Goal: Task Accomplishment & Management: Manage account settings

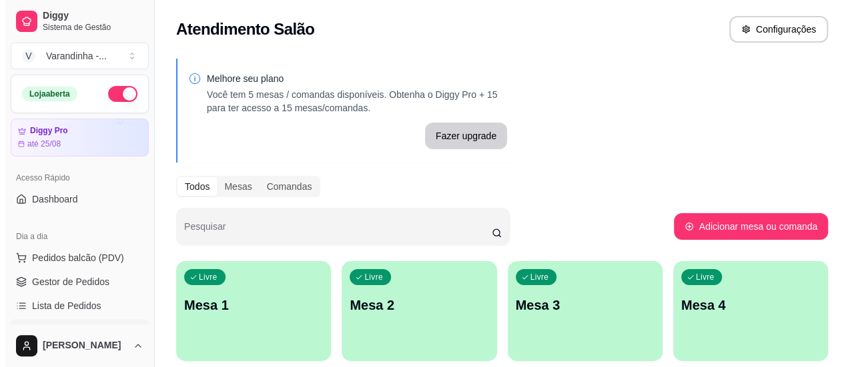
scroll to position [133, 0]
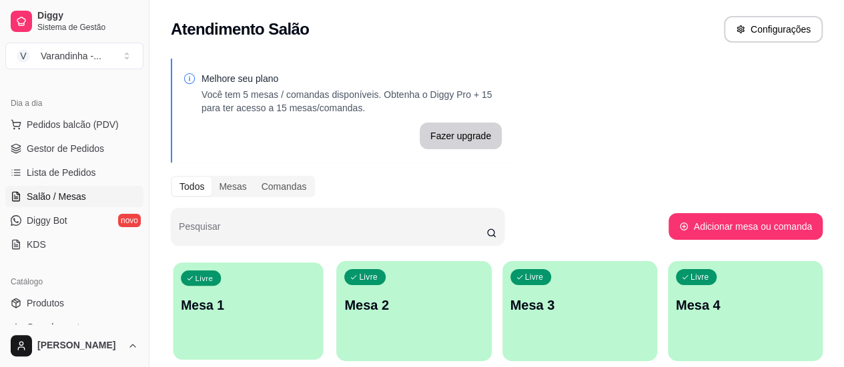
click at [222, 290] on div "Livre Mesa 1" at bounding box center [248, 303] width 150 height 81
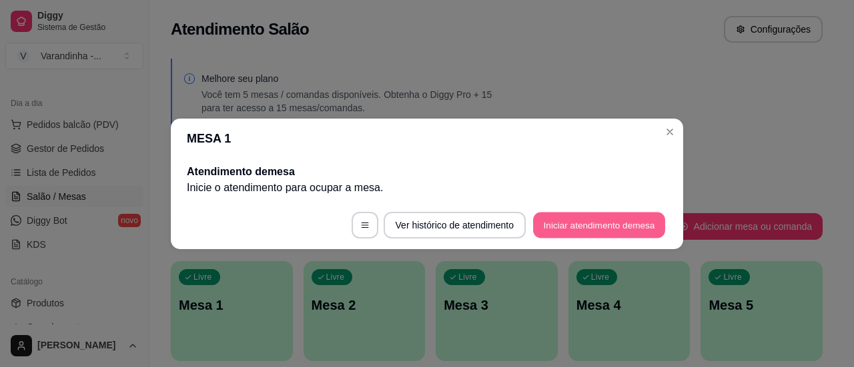
click at [548, 223] on button "Iniciar atendimento de mesa" at bounding box center [599, 225] width 132 height 26
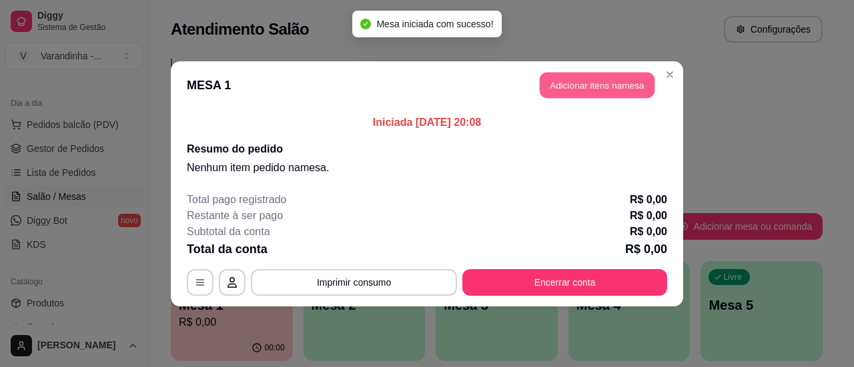
click at [562, 85] on button "Adicionar itens na mesa" at bounding box center [597, 85] width 115 height 26
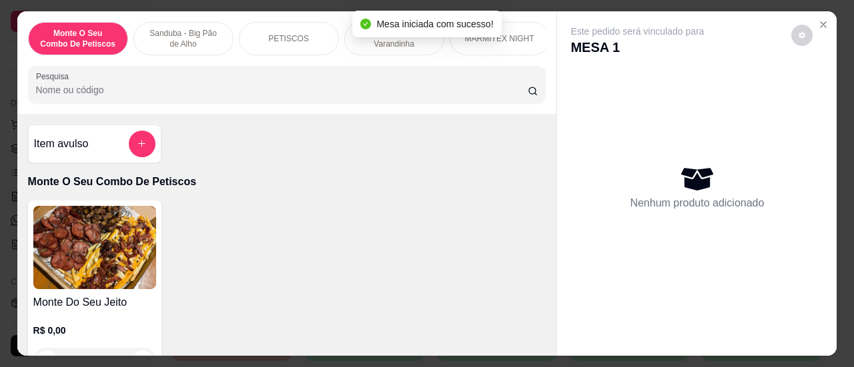
click at [333, 97] on input "Pesquisa" at bounding box center [281, 89] width 491 height 13
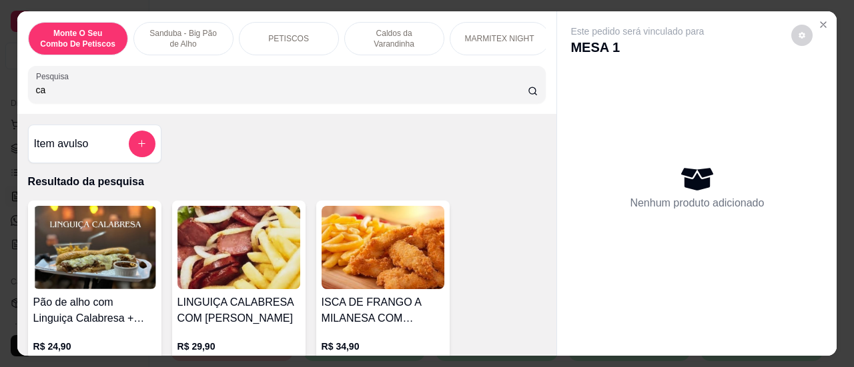
type input "c"
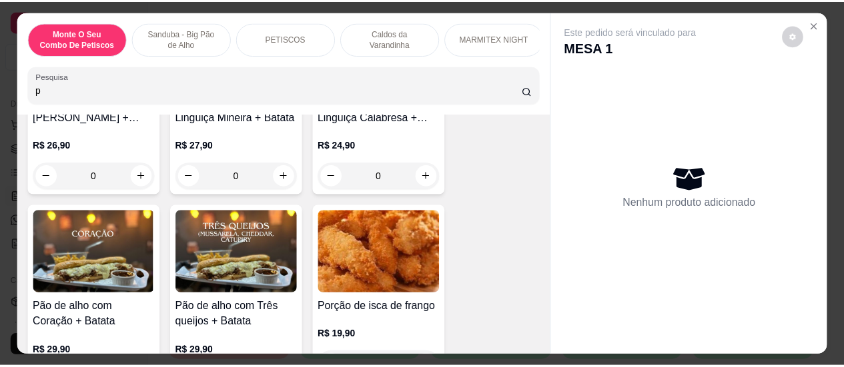
scroll to position [200, 0]
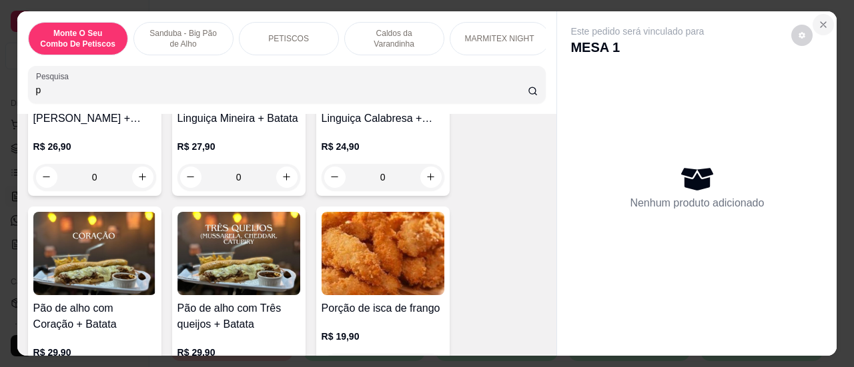
type input "p"
click at [818, 21] on icon "Close" at bounding box center [823, 24] width 11 height 11
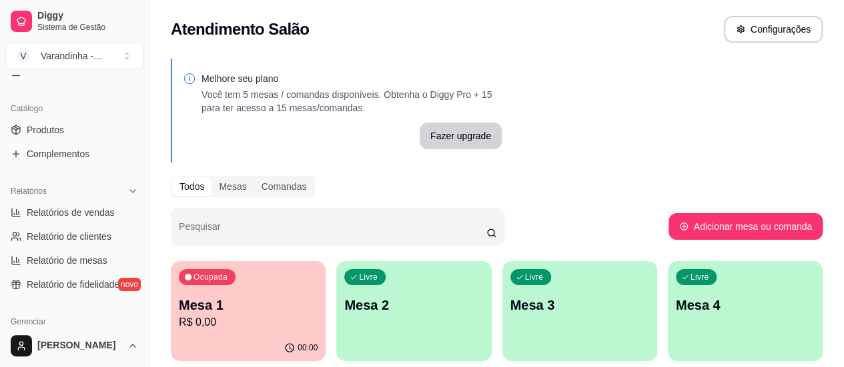
scroll to position [267, 0]
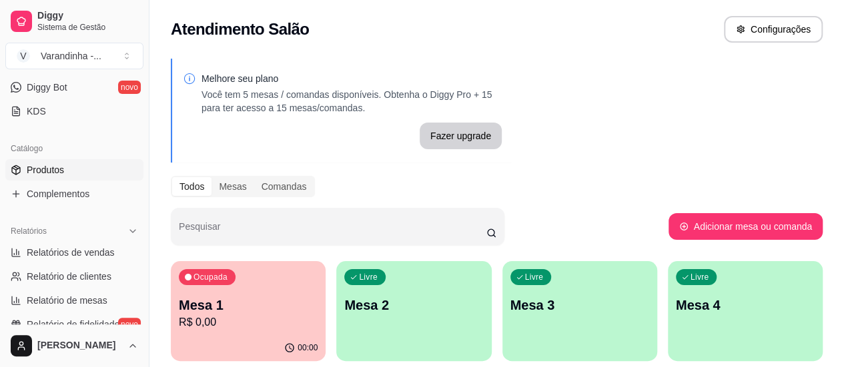
click at [55, 171] on span "Produtos" at bounding box center [45, 169] width 37 height 13
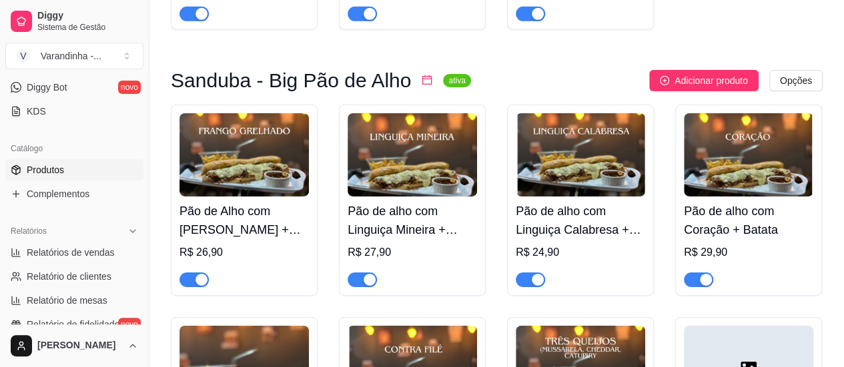
scroll to position [2401, 0]
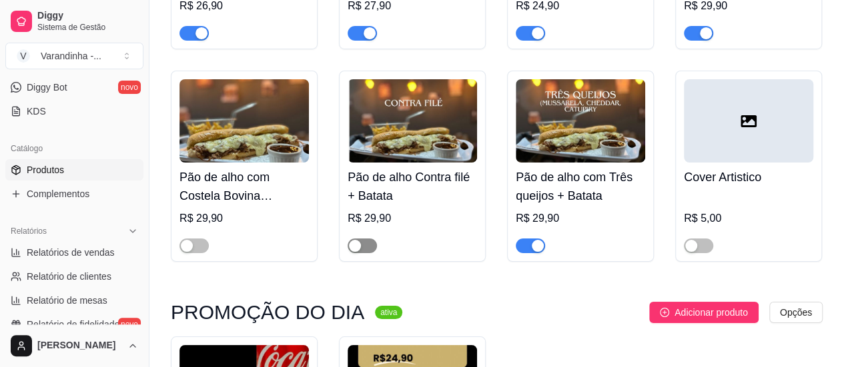
click at [355, 252] on div "button" at bounding box center [355, 246] width 12 height 12
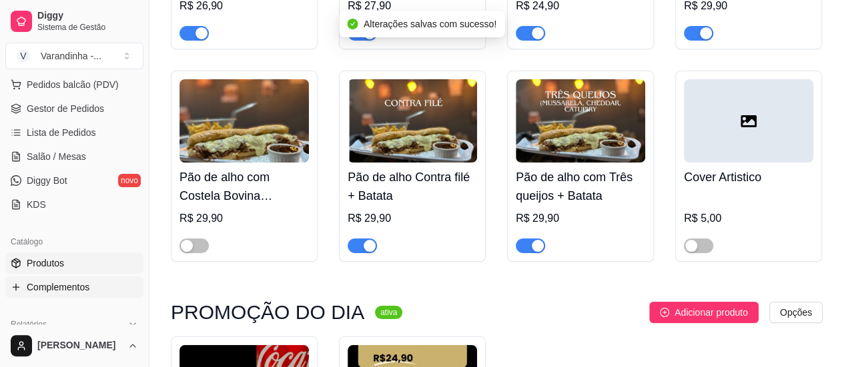
scroll to position [67, 0]
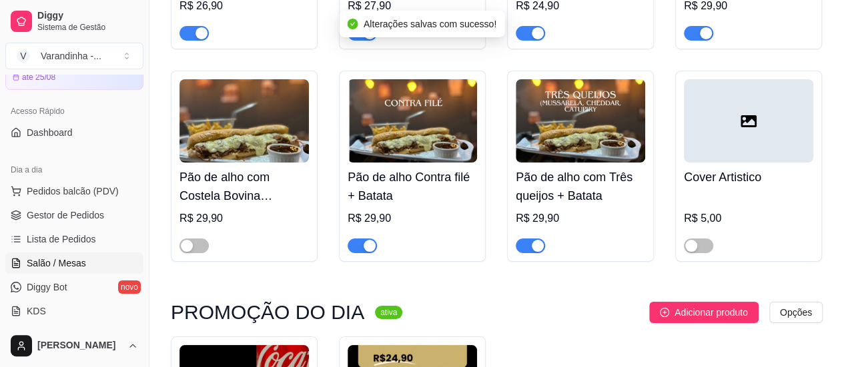
click at [59, 262] on span "Salão / Mesas" at bounding box center [56, 263] width 59 height 13
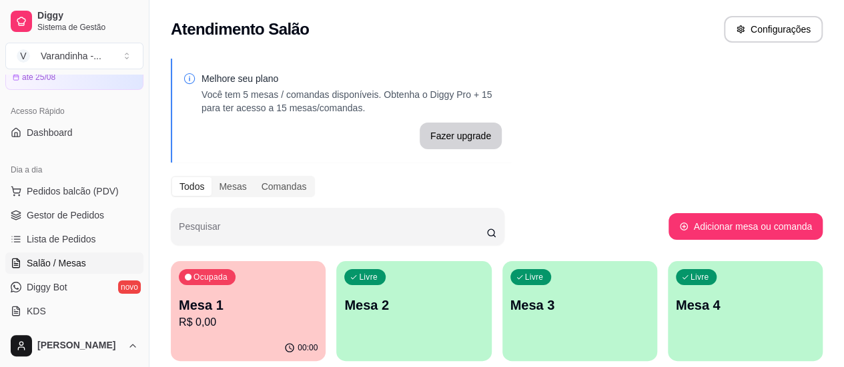
click at [255, 291] on div "Ocupada Mesa 1 R$ 0,00" at bounding box center [248, 298] width 155 height 74
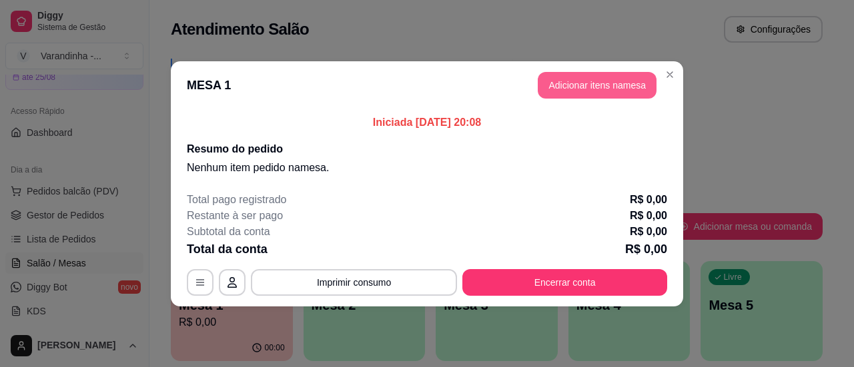
click at [606, 89] on button "Adicionar itens na mesa" at bounding box center [597, 85] width 119 height 27
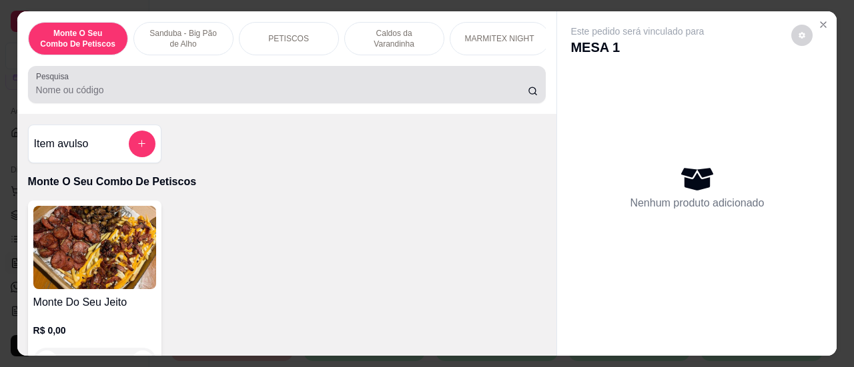
click at [236, 103] on div "Pesquisa" at bounding box center [287, 84] width 518 height 37
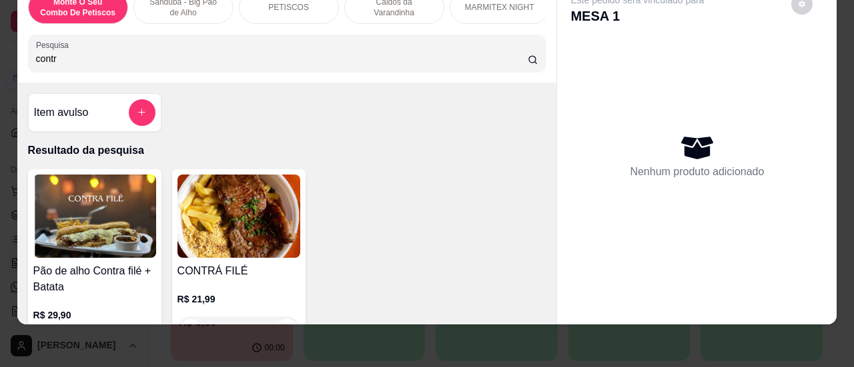
scroll to position [67, 0]
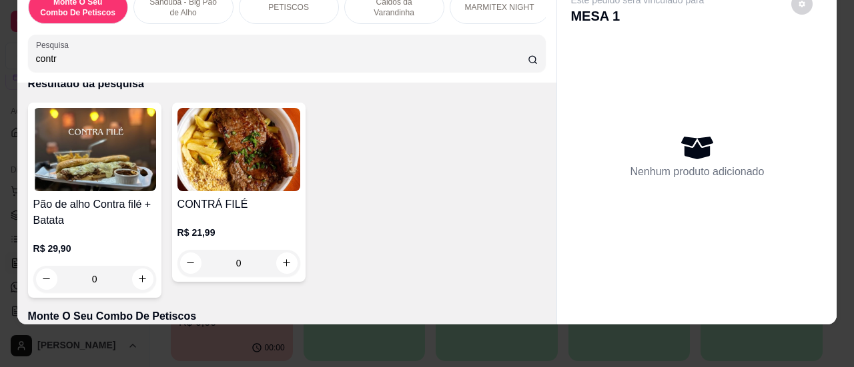
type input "contr"
click at [140, 282] on div "0" at bounding box center [94, 279] width 123 height 27
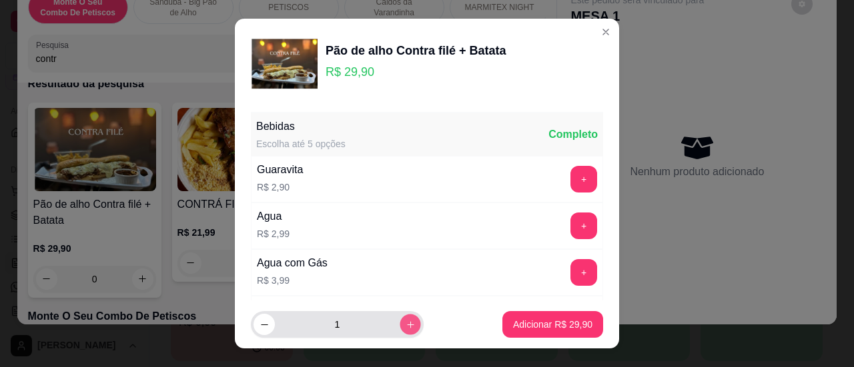
click at [405, 321] on icon "increase-product-quantity" at bounding box center [410, 325] width 10 height 10
type input "2"
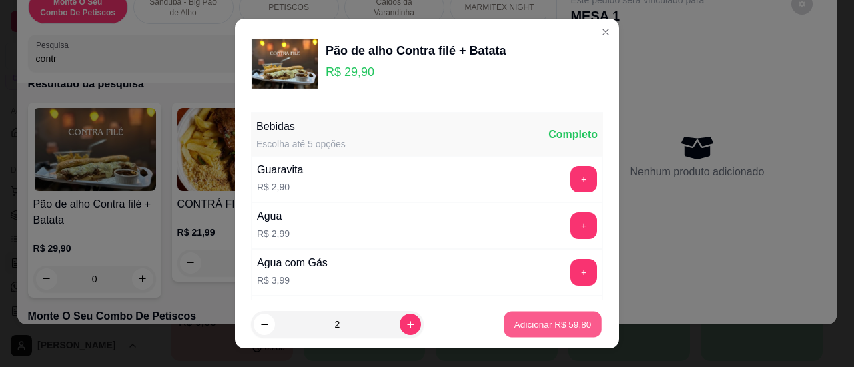
click at [535, 326] on p "Adicionar R$ 59,80" at bounding box center [552, 325] width 77 height 13
type input "2"
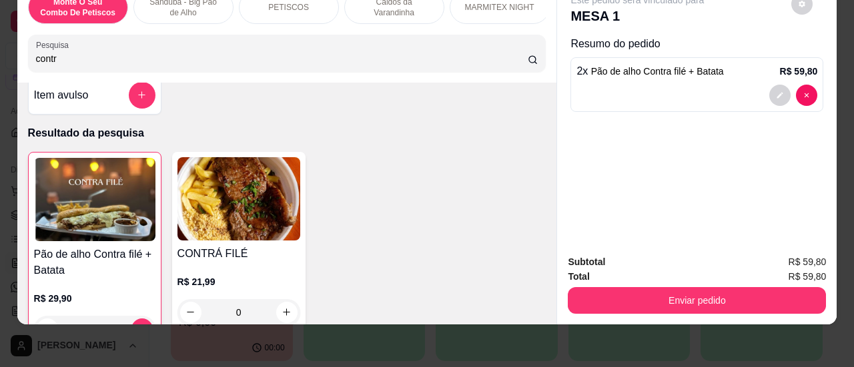
scroll to position [0, 0]
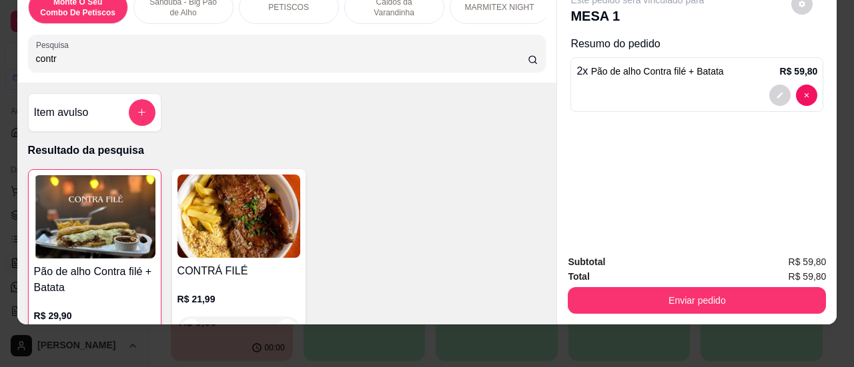
drag, startPoint x: 265, startPoint y: 61, endPoint x: 0, endPoint y: 105, distance: 269.2
click at [0, 105] on div "Monte O Seu Combo De Petiscos Sanduba - Big Pão de Alho PETISCOS Caldos da Vara…" at bounding box center [427, 183] width 854 height 367
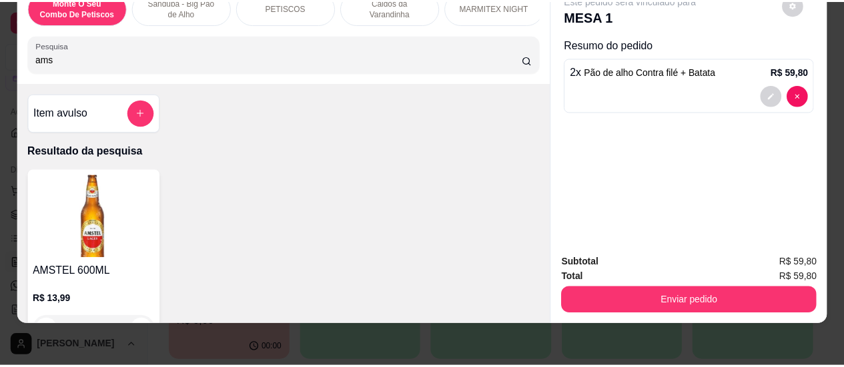
scroll to position [67, 0]
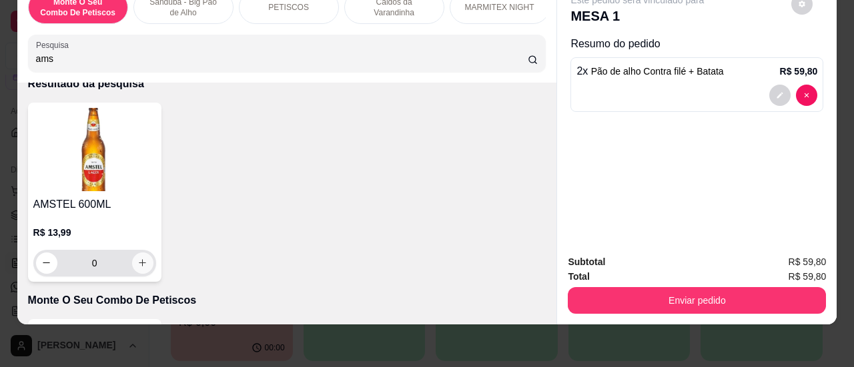
type input "ams"
click at [142, 258] on icon "increase-product-quantity" at bounding box center [142, 263] width 10 height 10
type input "1"
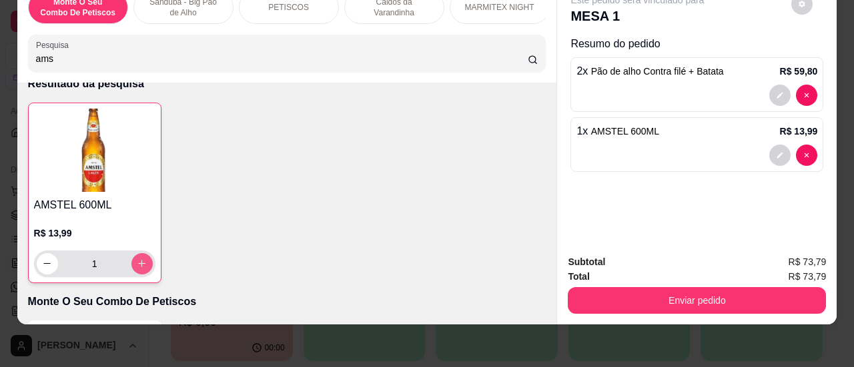
click at [142, 257] on button "increase-product-quantity" at bounding box center [141, 263] width 21 height 21
type input "2"
click at [142, 257] on button "increase-product-quantity" at bounding box center [141, 263] width 21 height 21
type input "3"
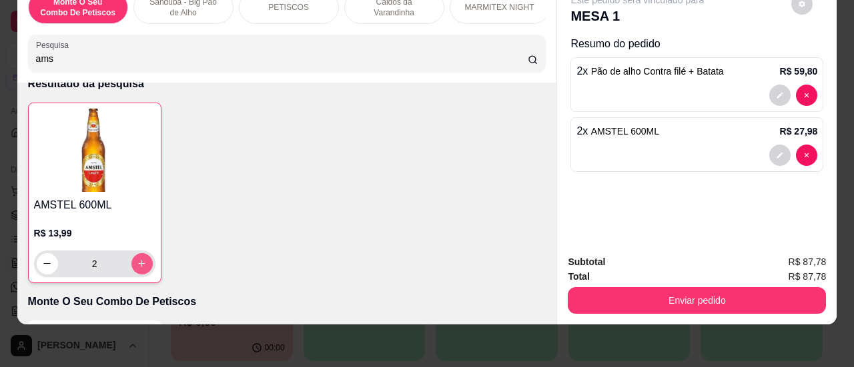
type input "3"
click at [142, 257] on button "increase-product-quantity" at bounding box center [141, 263] width 21 height 21
type input "4"
click at [142, 257] on button "increase-product-quantity" at bounding box center [141, 263] width 21 height 21
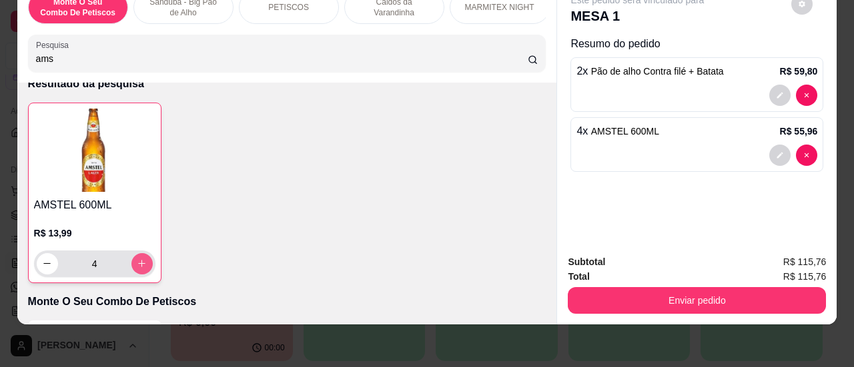
type input "5"
click at [142, 257] on button "increase-product-quantity" at bounding box center [141, 263] width 21 height 21
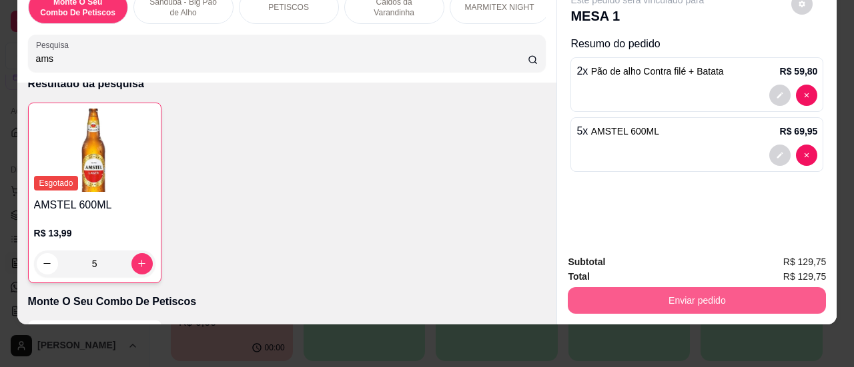
click at [687, 291] on button "Enviar pedido" at bounding box center [697, 300] width 258 height 27
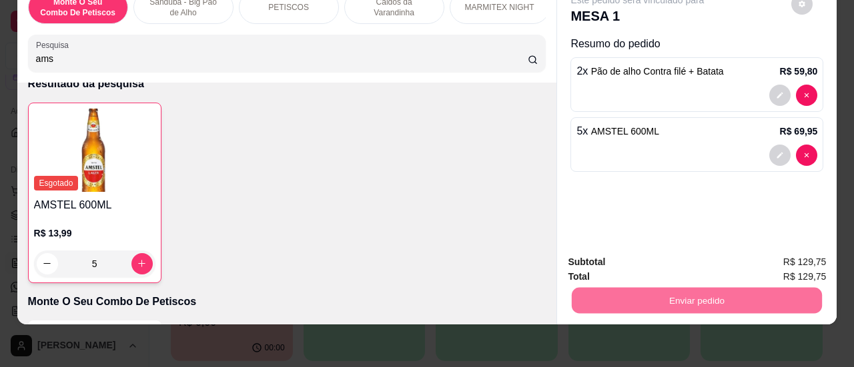
click at [745, 264] on button "Sim, quero registrar" at bounding box center [779, 257] width 99 height 25
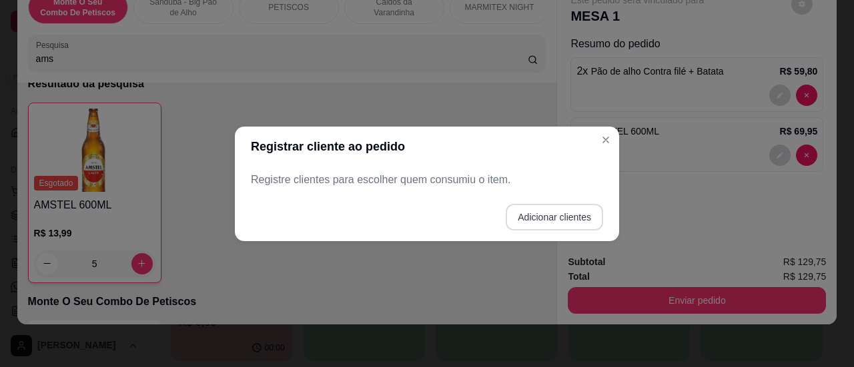
click at [519, 222] on button "Adicionar clientes" at bounding box center [554, 217] width 97 height 27
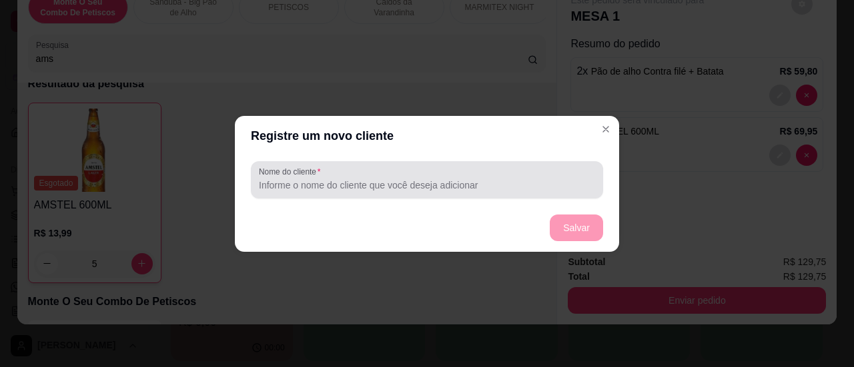
click at [459, 188] on input "Nome do cliente" at bounding box center [427, 185] width 336 height 13
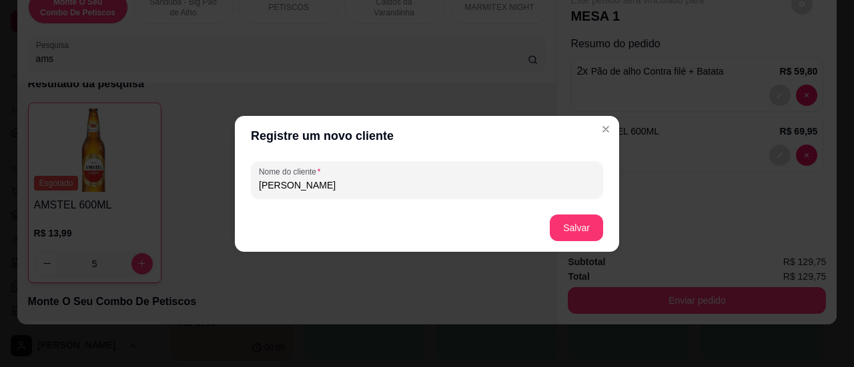
type input "[PERSON_NAME]"
click at [603, 235] on footer "Salvar" at bounding box center [427, 228] width 384 height 48
click at [571, 225] on button "Salvar" at bounding box center [576, 228] width 53 height 27
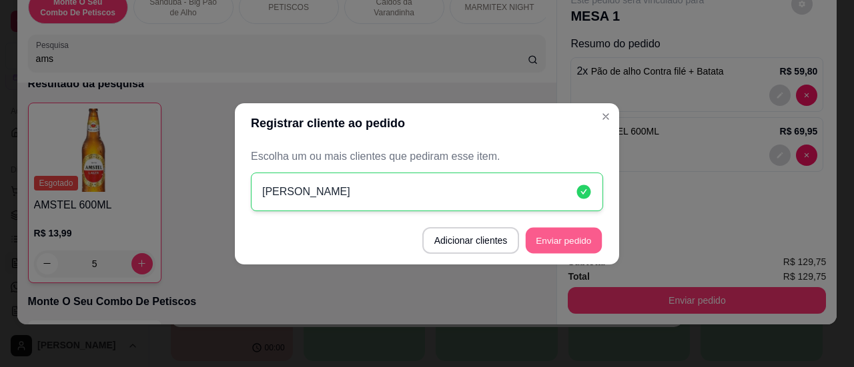
click at [578, 239] on button "Enviar pedido" at bounding box center [564, 240] width 76 height 26
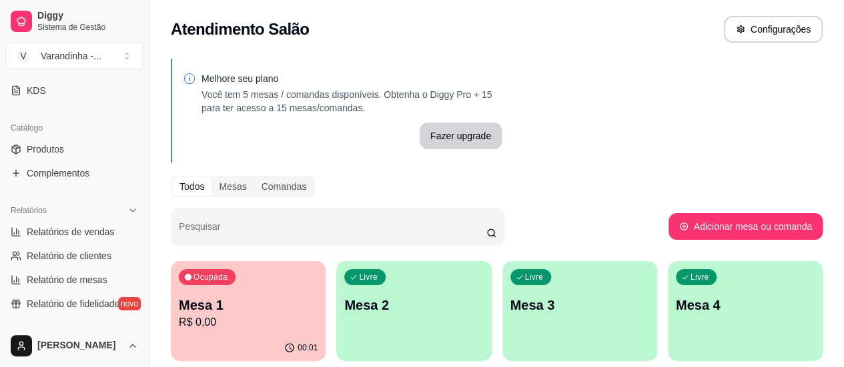
scroll to position [267, 0]
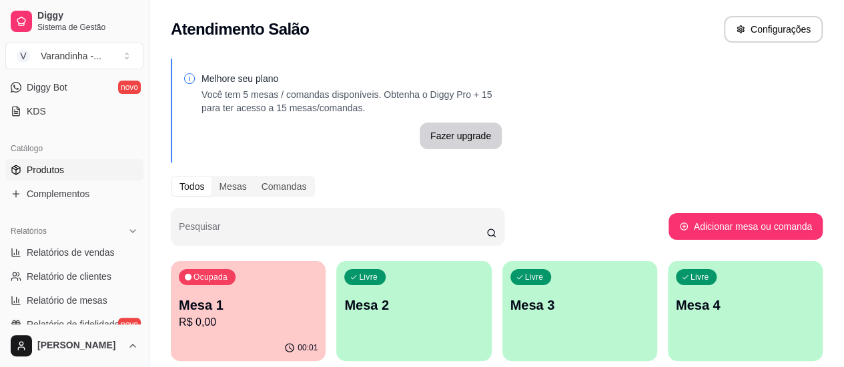
click at [44, 175] on link "Produtos" at bounding box center [74, 169] width 138 height 21
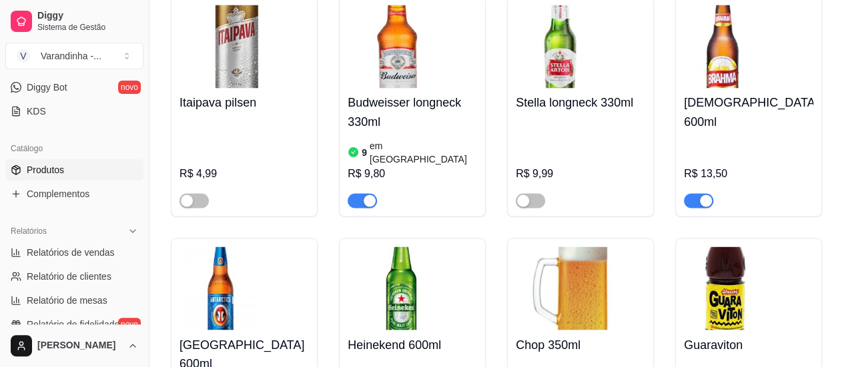
scroll to position [6135, 0]
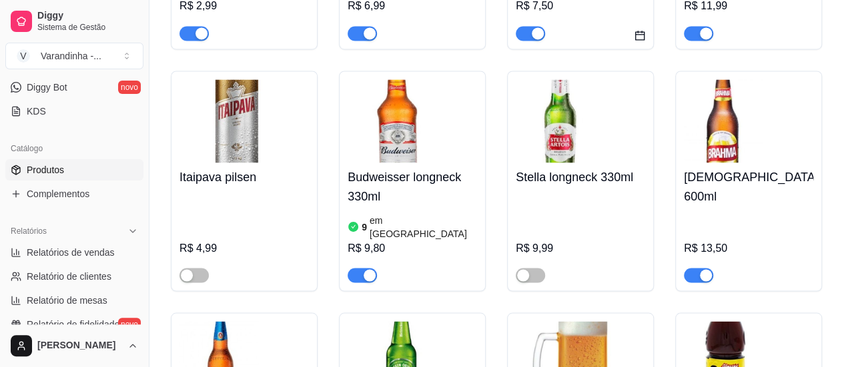
click at [412, 168] on h4 "Budweisser longneck 330ml" at bounding box center [411, 186] width 129 height 37
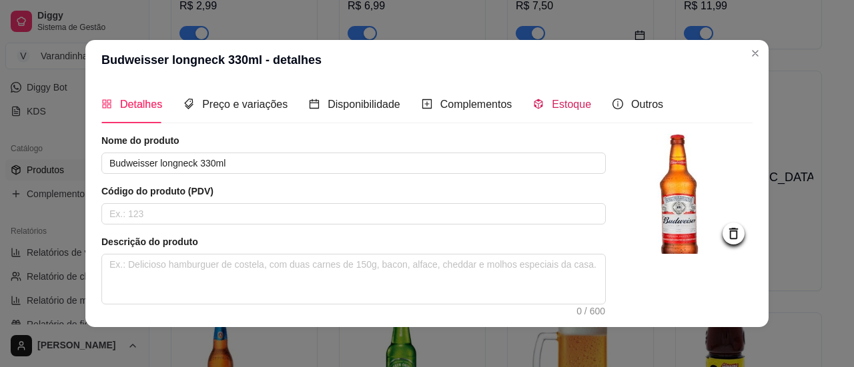
click at [552, 101] on span "Estoque" at bounding box center [571, 104] width 39 height 11
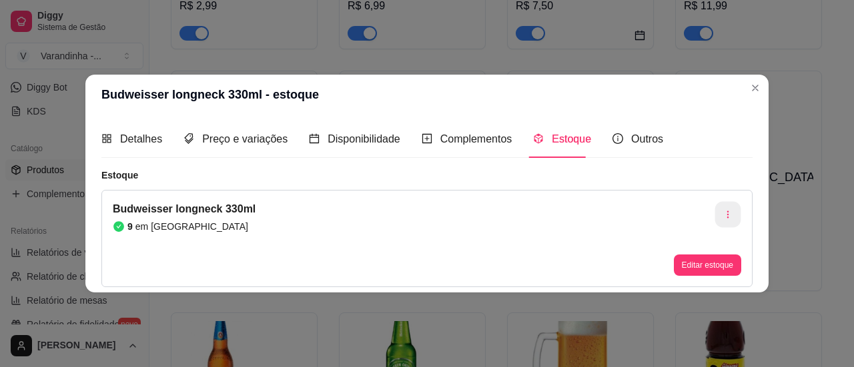
click at [730, 216] on icon "button" at bounding box center [727, 214] width 9 height 9
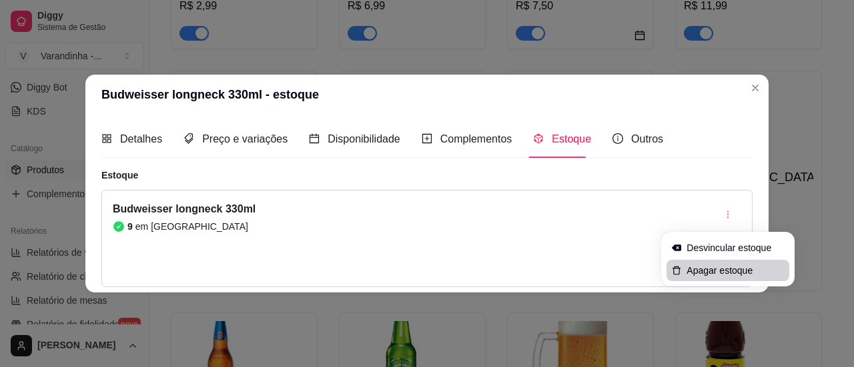
click at [702, 272] on span "Apagar estoque" at bounding box center [734, 270] width 97 height 13
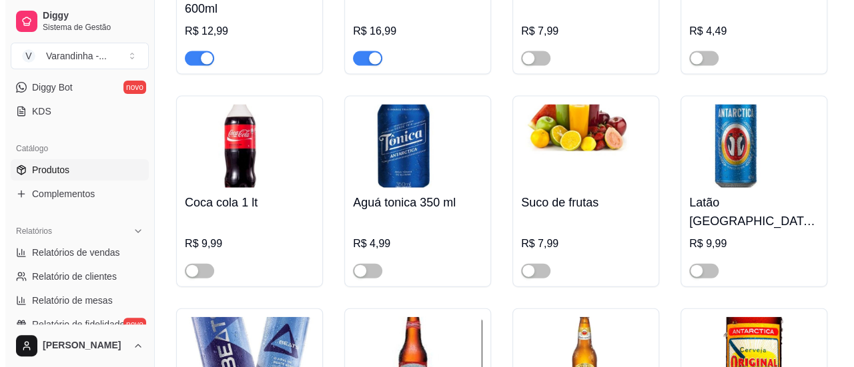
scroll to position [6669, 0]
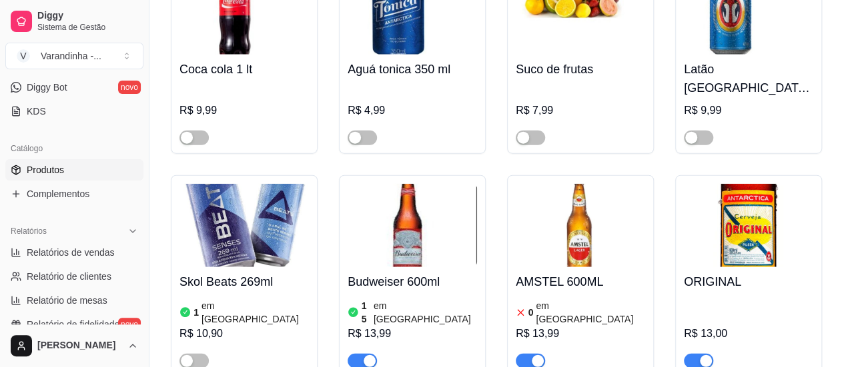
click at [407, 273] on h4 "Budweiser 600ml" at bounding box center [411, 282] width 129 height 19
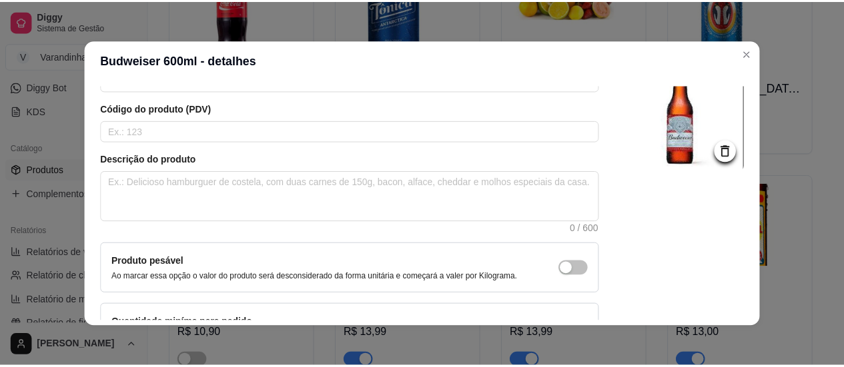
scroll to position [0, 0]
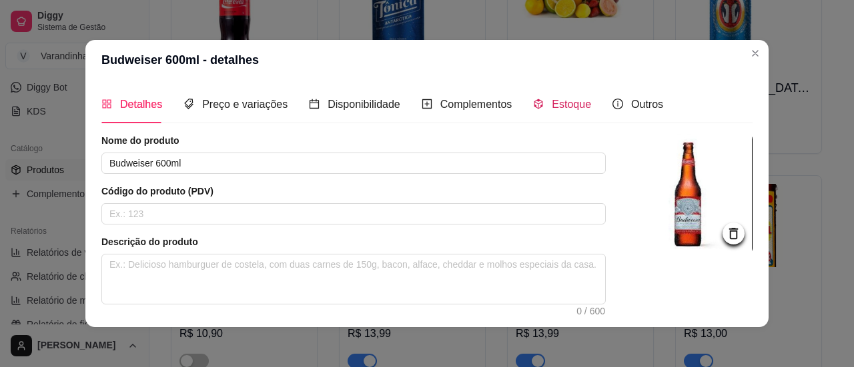
click at [552, 106] on span "Estoque" at bounding box center [571, 104] width 39 height 11
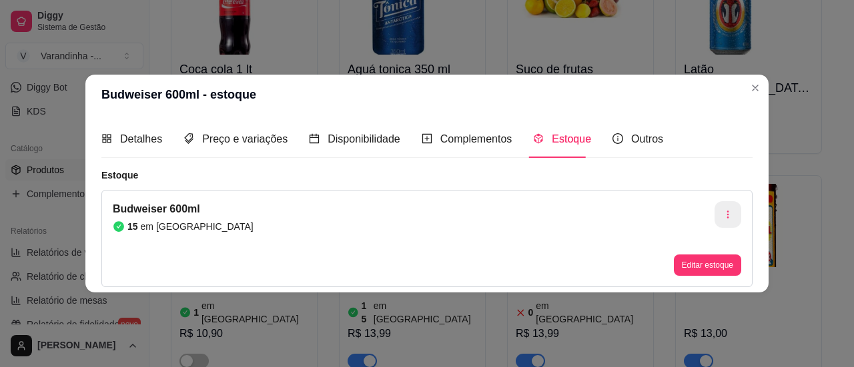
click at [728, 220] on button "button" at bounding box center [727, 214] width 27 height 27
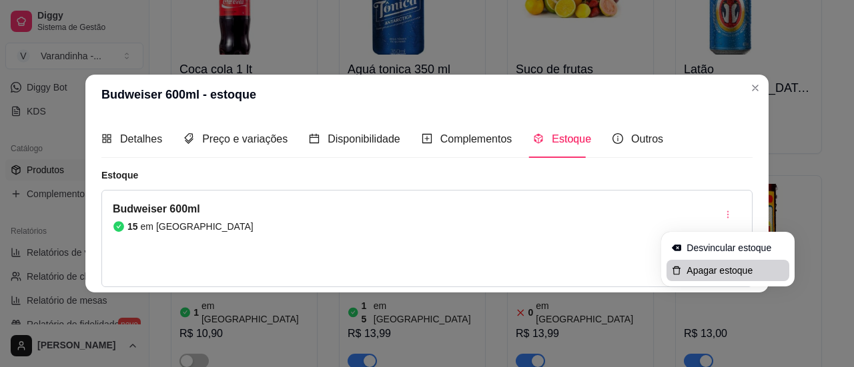
click at [720, 272] on span "Apagar estoque" at bounding box center [734, 270] width 97 height 13
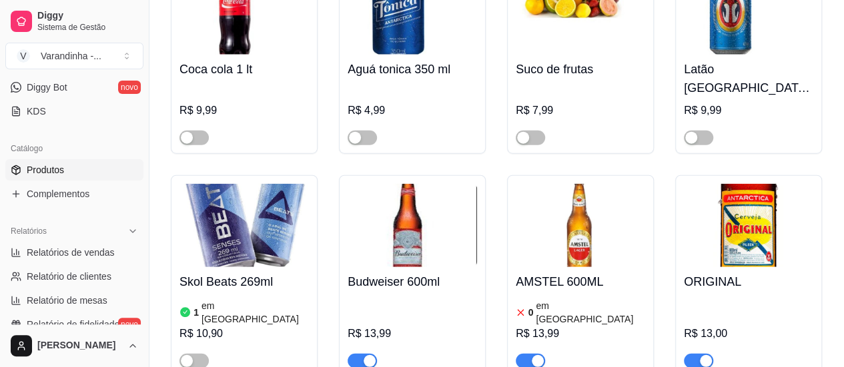
click at [225, 273] on h4 "Skol Beats 269ml" at bounding box center [243, 282] width 129 height 19
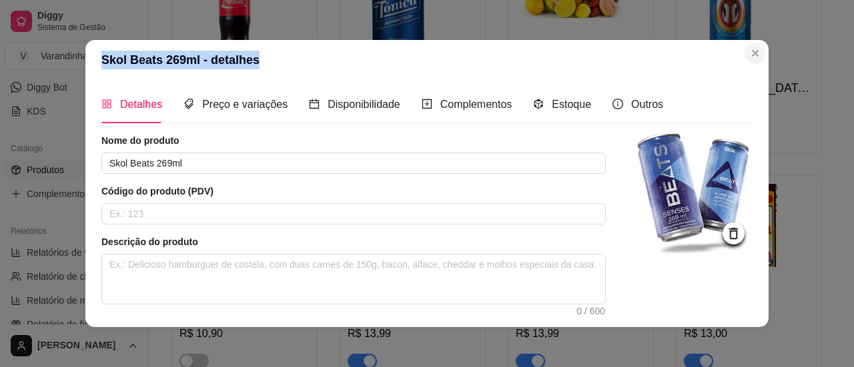
click at [756, 58] on section "Skol Beats 269ml - detalhes Detalhes Preço e variações Disponibilidade Compleme…" at bounding box center [426, 183] width 683 height 287
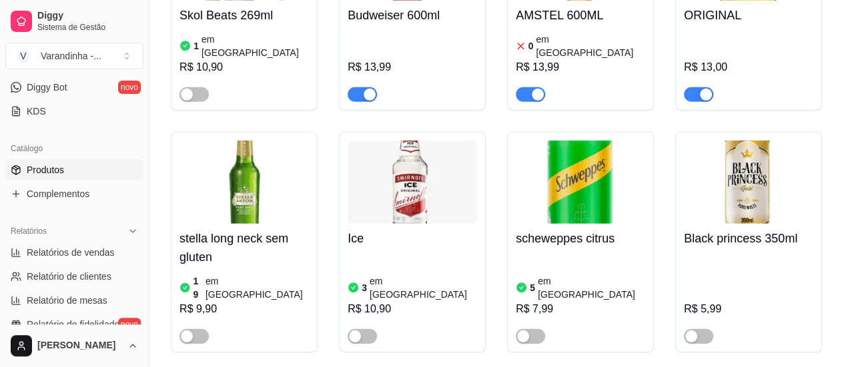
scroll to position [6736, 0]
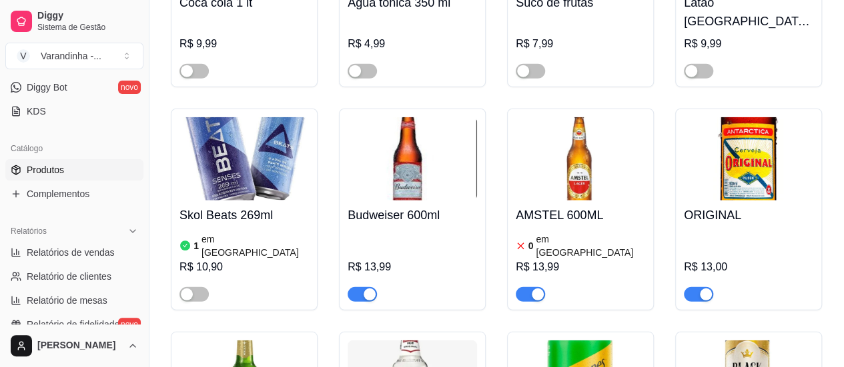
click at [574, 206] on h4 "AMSTEL 600ML" at bounding box center [580, 215] width 129 height 19
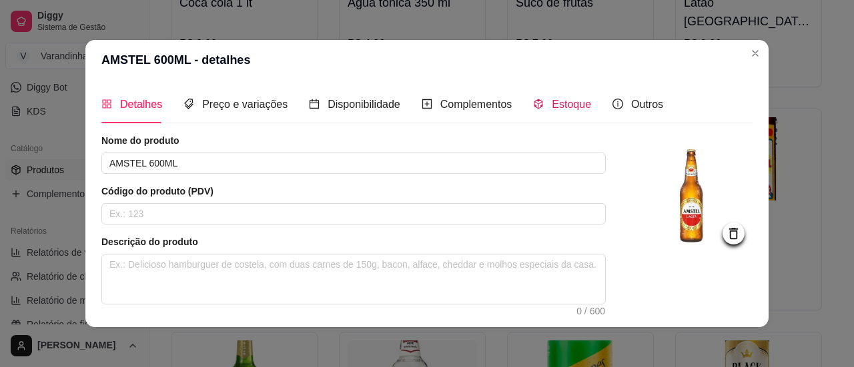
click at [580, 99] on span "Estoque" at bounding box center [571, 104] width 39 height 11
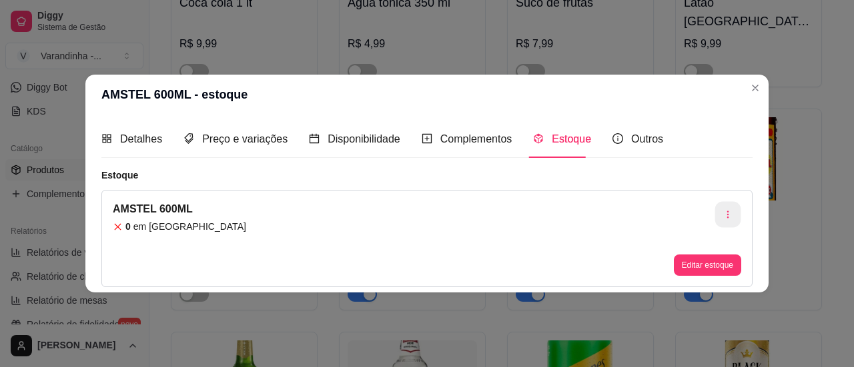
click at [728, 211] on icon "button" at bounding box center [727, 214] width 9 height 9
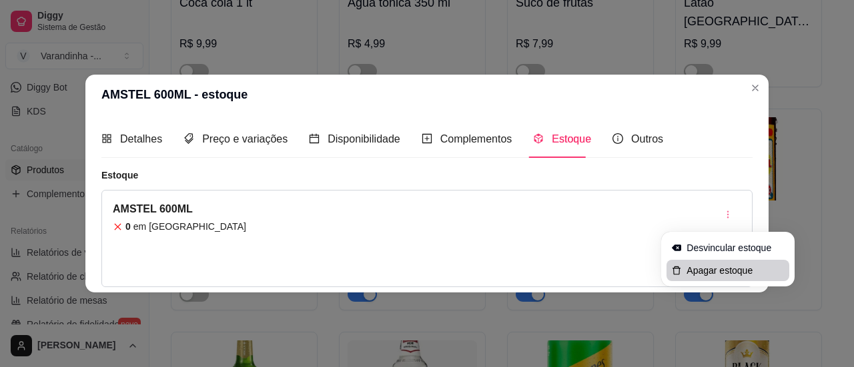
click at [694, 273] on span "Apagar estoque" at bounding box center [734, 270] width 97 height 13
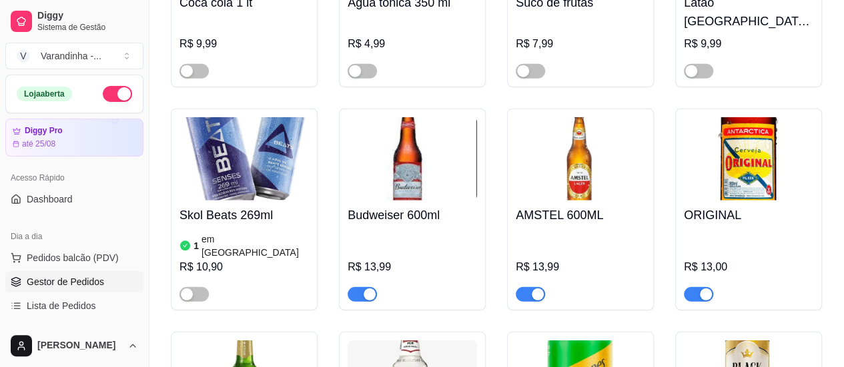
scroll to position [67, 0]
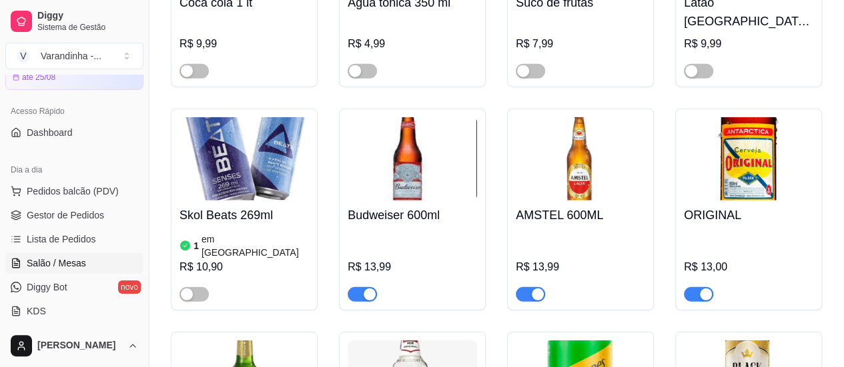
click at [55, 261] on span "Salão / Mesas" at bounding box center [56, 263] width 59 height 13
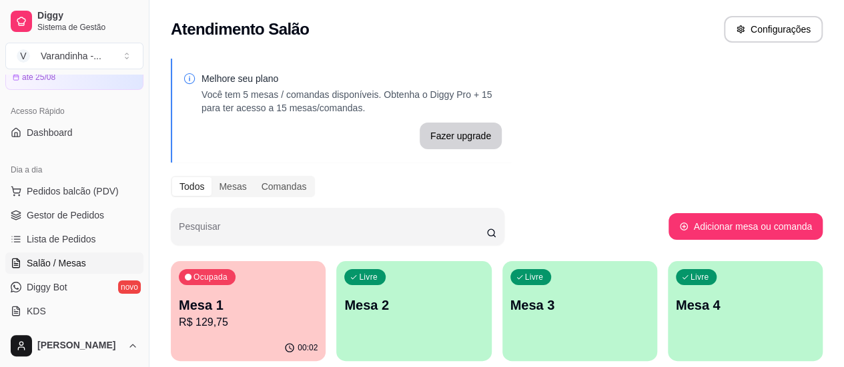
click at [238, 289] on div "Ocupada Mesa 1 R$ 129,75" at bounding box center [248, 298] width 155 height 74
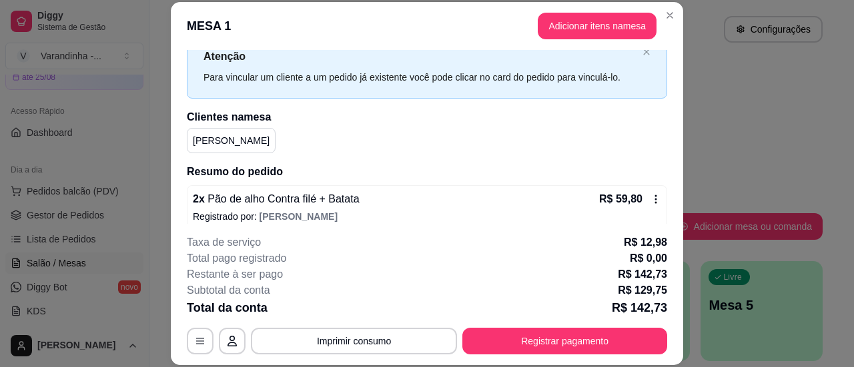
scroll to position [67, 0]
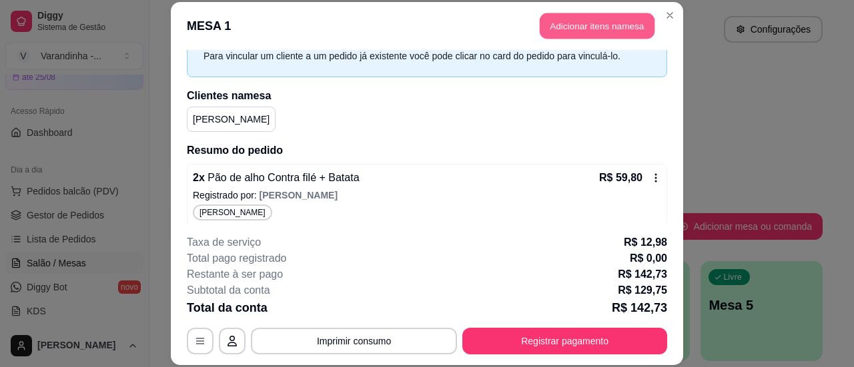
click at [580, 27] on button "Adicionar itens na mesa" at bounding box center [597, 26] width 115 height 26
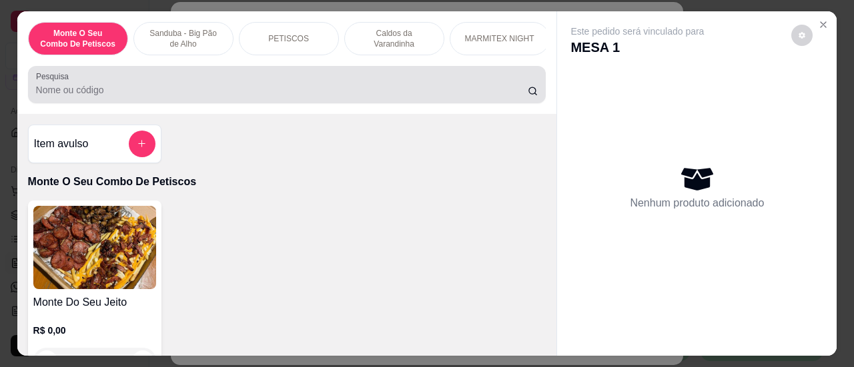
click at [264, 98] on div at bounding box center [287, 84] width 502 height 27
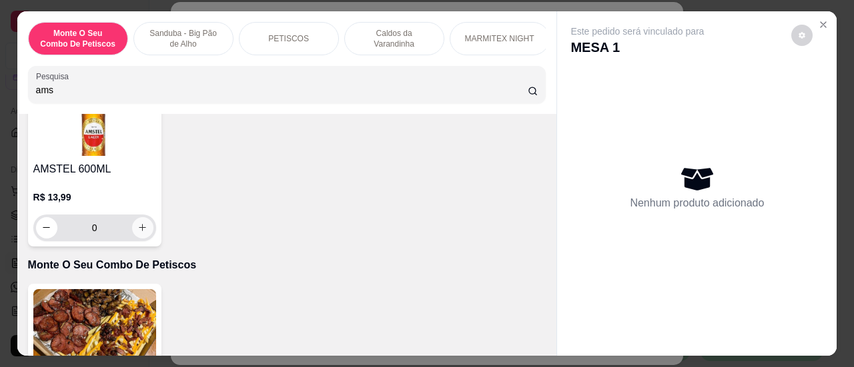
type input "ams"
click at [137, 233] on icon "increase-product-quantity" at bounding box center [142, 228] width 10 height 10
type input "1"
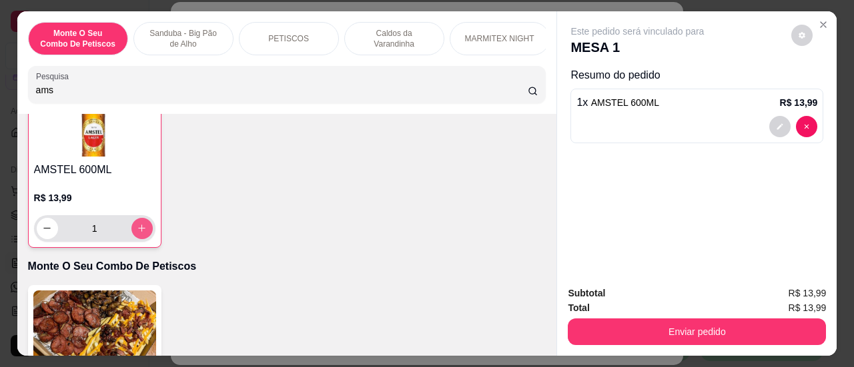
scroll to position [133, 0]
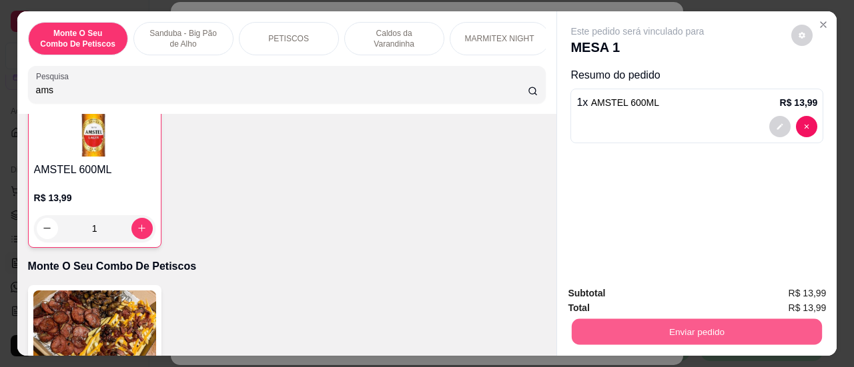
click at [684, 337] on button "Enviar pedido" at bounding box center [697, 332] width 250 height 26
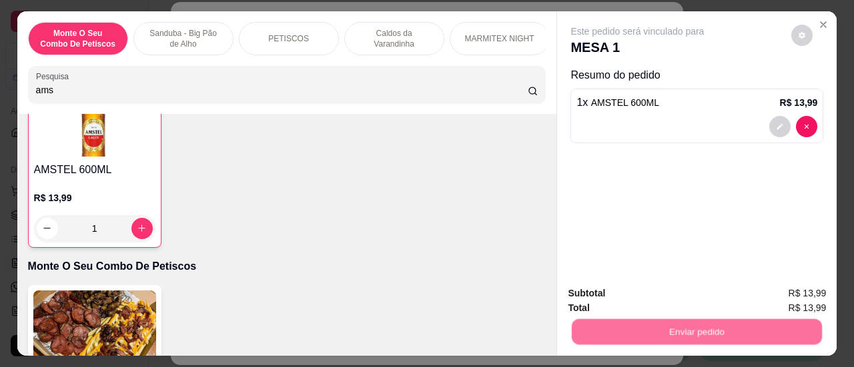
click at [767, 286] on button "Sim, quero registrar" at bounding box center [779, 294] width 96 height 25
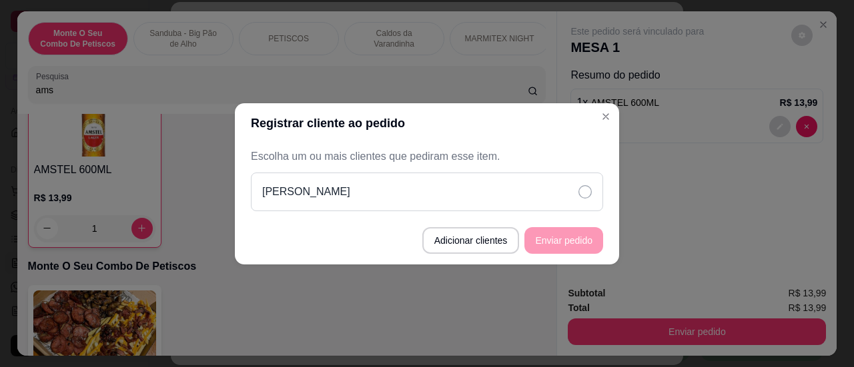
drag, startPoint x: 584, startPoint y: 194, endPoint x: 582, endPoint y: 204, distance: 10.4
click at [584, 193] on icon at bounding box center [584, 191] width 13 height 13
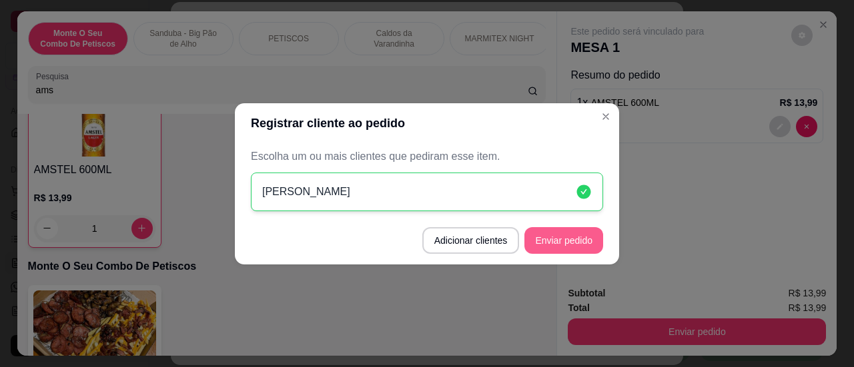
click at [567, 250] on button "Enviar pedido" at bounding box center [563, 240] width 79 height 27
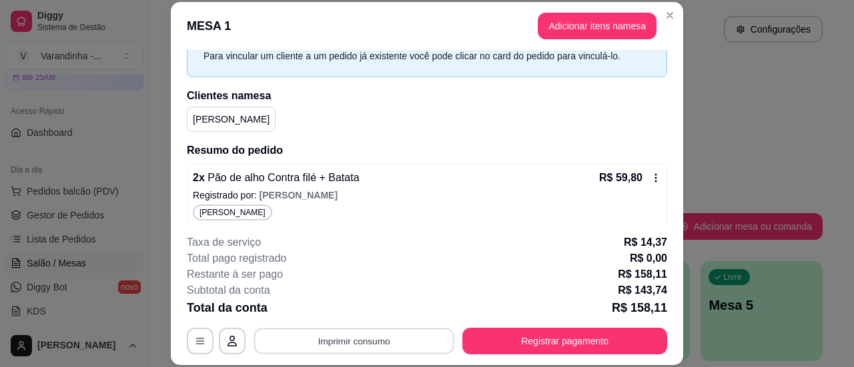
click at [408, 338] on button "Imprimir consumo" at bounding box center [354, 342] width 200 height 26
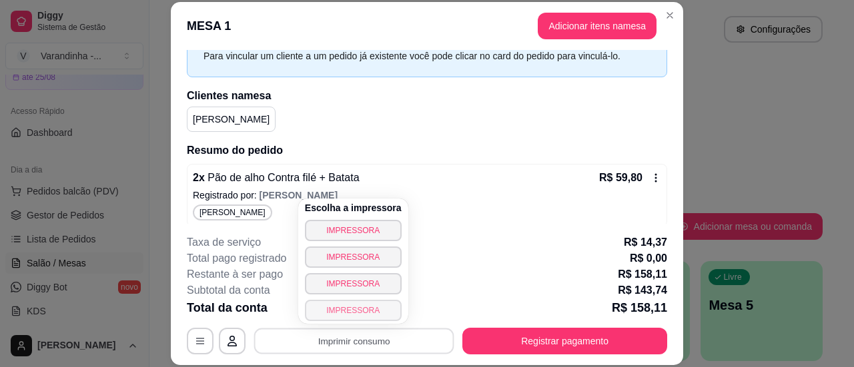
click at [362, 314] on button "IMPRESSORA" at bounding box center [353, 310] width 97 height 21
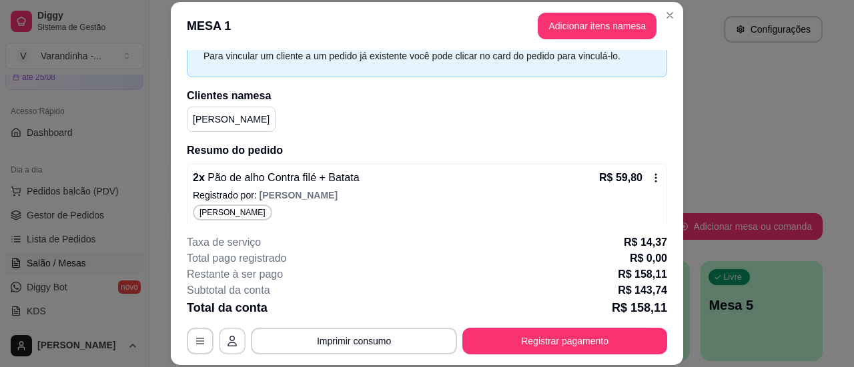
click at [221, 350] on button "button" at bounding box center [232, 341] width 27 height 27
click at [188, 340] on button "button" at bounding box center [200, 341] width 27 height 27
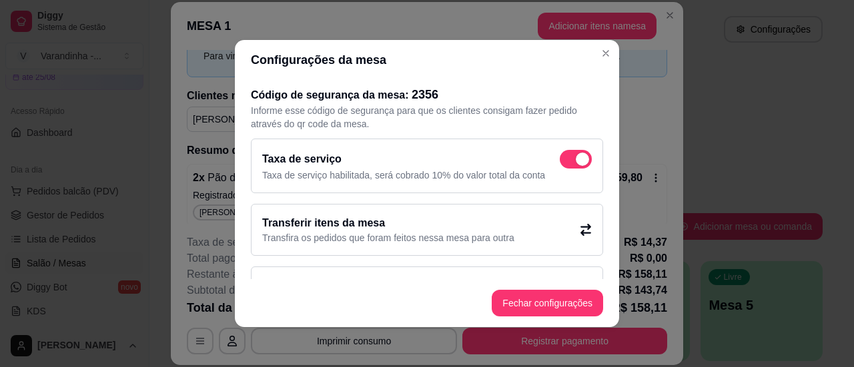
click at [560, 162] on span at bounding box center [576, 159] width 32 height 19
click at [559, 162] on input "checkbox" at bounding box center [563, 166] width 9 height 9
checkbox input "true"
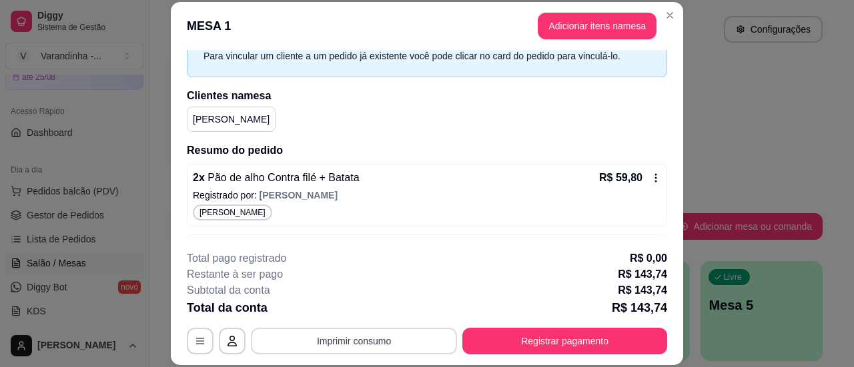
click at [413, 345] on button "Imprimir consumo" at bounding box center [354, 341] width 206 height 27
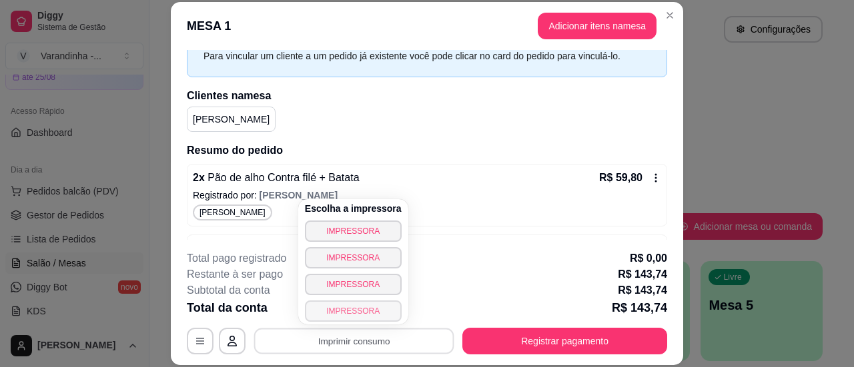
click at [367, 314] on button "IMPRESSORA" at bounding box center [353, 311] width 97 height 21
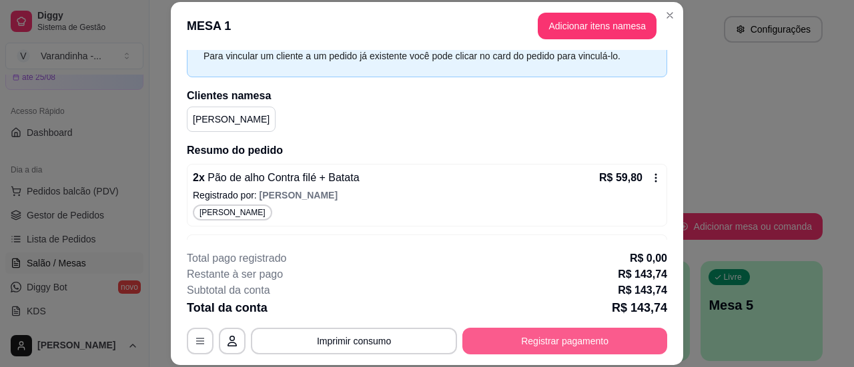
click at [548, 346] on button "Registrar pagamento" at bounding box center [564, 341] width 205 height 27
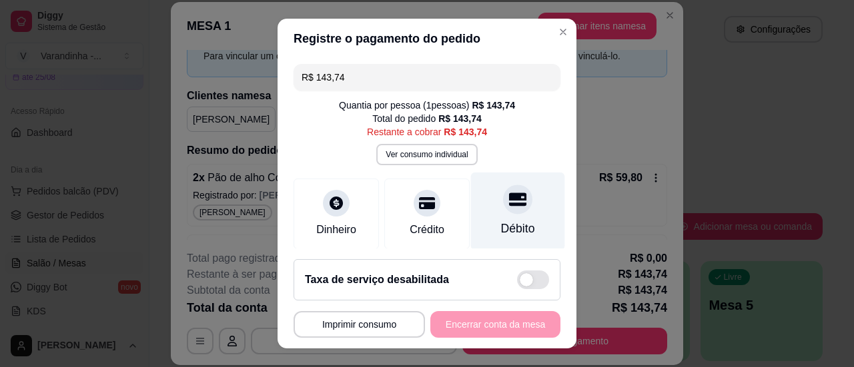
click at [509, 207] on icon at bounding box center [517, 199] width 17 height 17
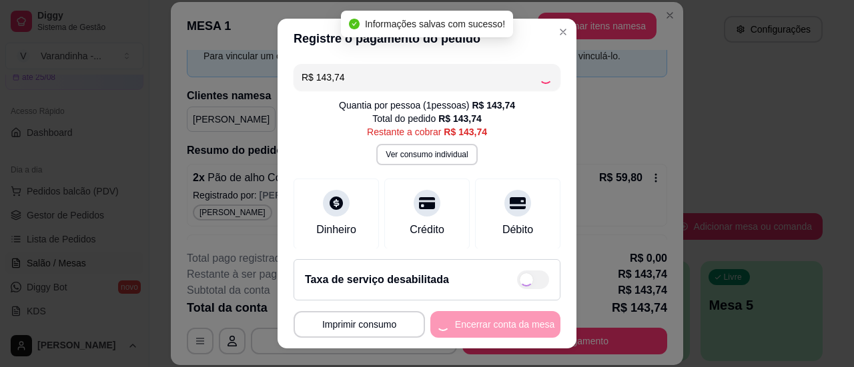
type input "R$ 0,00"
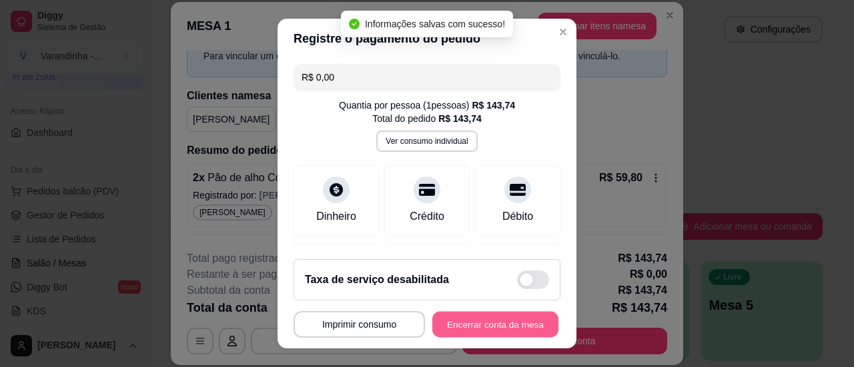
click at [465, 325] on button "Encerrar conta da mesa" at bounding box center [495, 325] width 126 height 26
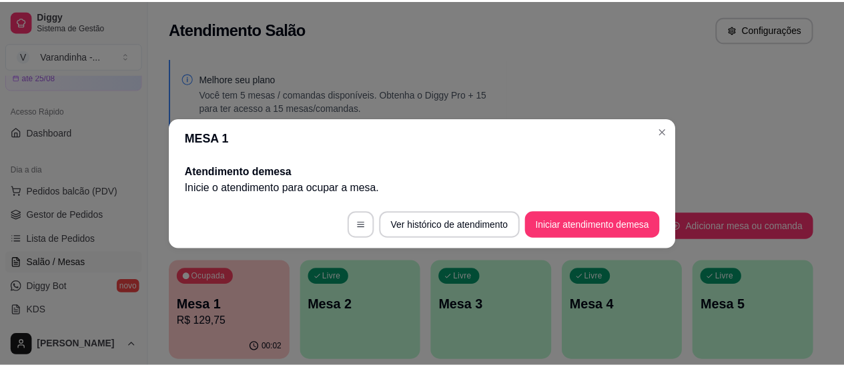
scroll to position [0, 0]
